Goal: Book appointment/travel/reservation

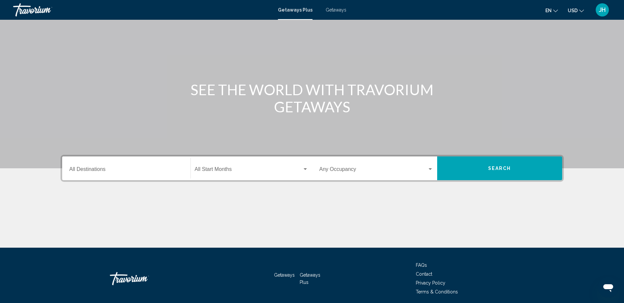
scroll to position [55, 0]
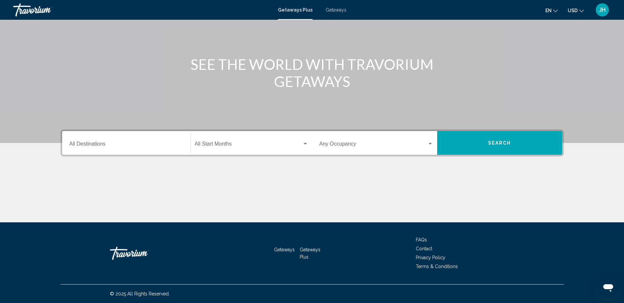
click at [151, 148] on div "Destination All Destinations" at bounding box center [126, 143] width 114 height 21
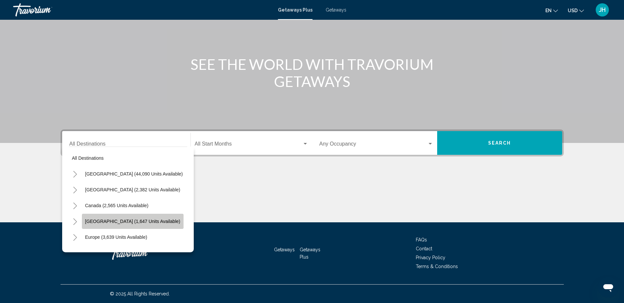
click at [143, 222] on span "[GEOGRAPHIC_DATA] (1,647 units available)" at bounding box center [132, 220] width 95 height 5
type input "**********"
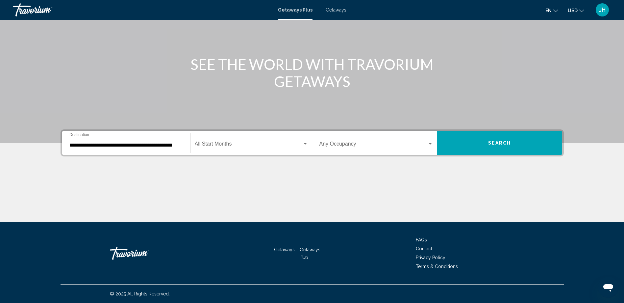
click at [246, 149] on div "Start Month All Start Months" at bounding box center [251, 143] width 113 height 21
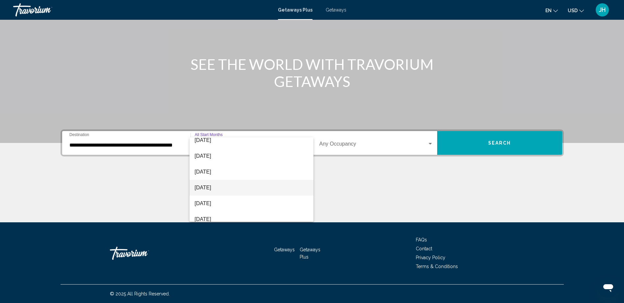
scroll to position [137, 0]
click at [272, 178] on span "[DATE]" at bounding box center [251, 182] width 113 height 16
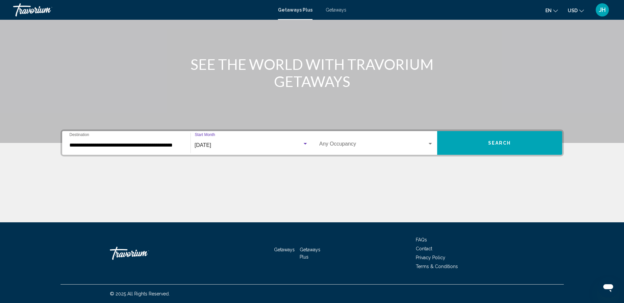
click at [527, 142] on button "Search" at bounding box center [499, 143] width 125 height 24
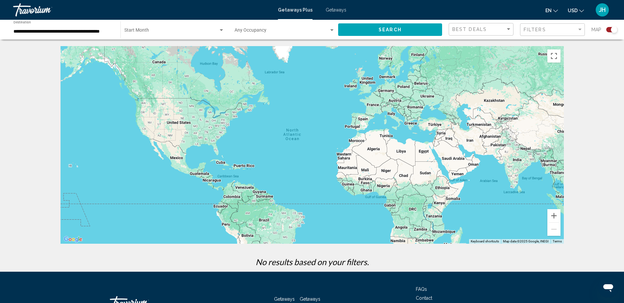
click at [183, 32] on span "Search widget" at bounding box center [171, 31] width 94 height 5
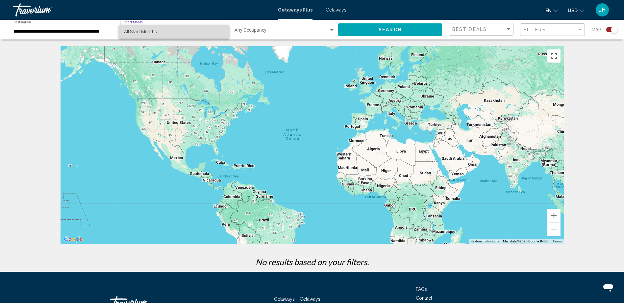
click at [183, 32] on span "All Start Months" at bounding box center [174, 32] width 100 height 14
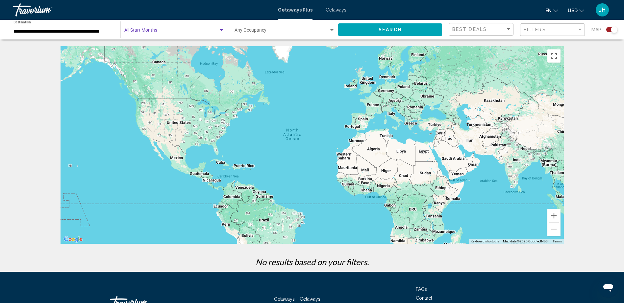
click at [222, 31] on div "Search widget" at bounding box center [221, 30] width 6 height 5
click at [254, 26] on div at bounding box center [312, 151] width 624 height 303
click at [262, 31] on span "Search widget" at bounding box center [282, 31] width 94 height 5
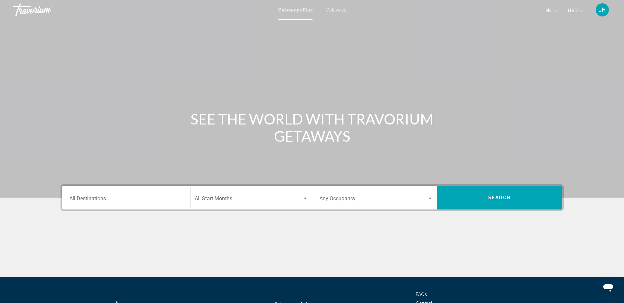
click at [258, 188] on div "Start Month All Start Months" at bounding box center [251, 197] width 113 height 21
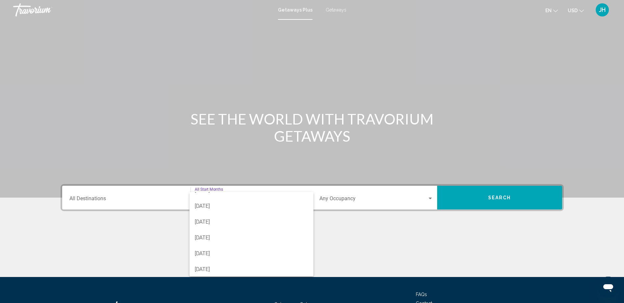
scroll to position [137, 0]
click at [258, 208] on span "[DATE]" at bounding box center [251, 205] width 113 height 16
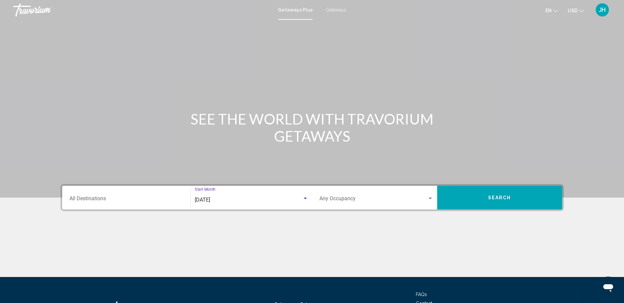
click at [137, 196] on div "Destination All Destinations" at bounding box center [126, 197] width 114 height 21
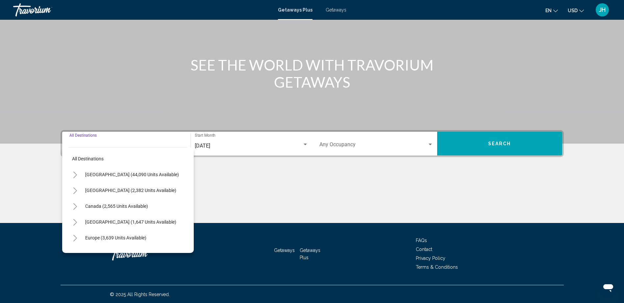
scroll to position [55, 0]
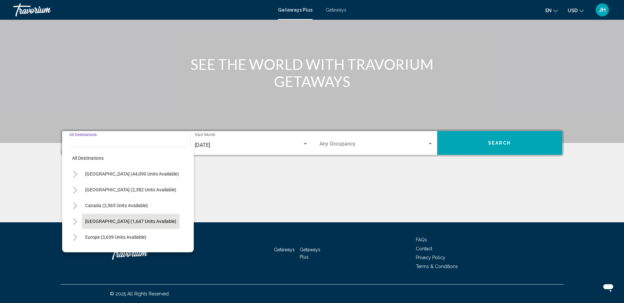
click at [136, 220] on span "[GEOGRAPHIC_DATA] (1,647 units available)" at bounding box center [130, 220] width 91 height 5
type input "**********"
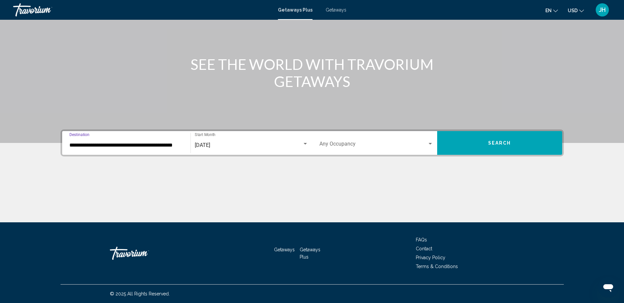
click at [355, 155] on div "**********" at bounding box center [312, 142] width 503 height 27
click at [358, 150] on div "Occupancy Any Occupancy" at bounding box center [376, 143] width 114 height 21
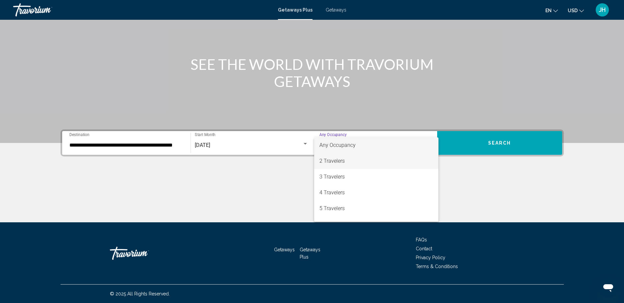
click at [353, 159] on span "2 Travelers" at bounding box center [376, 161] width 114 height 16
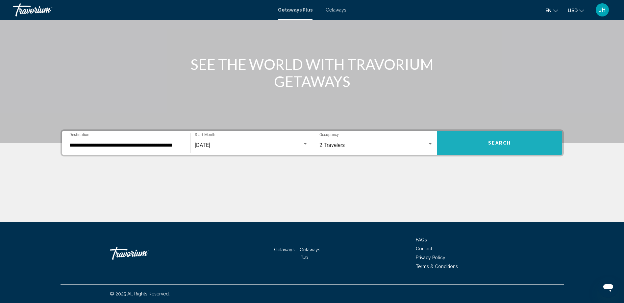
click at [471, 135] on button "Search" at bounding box center [499, 143] width 125 height 24
